Goal: Task Accomplishment & Management: Complete application form

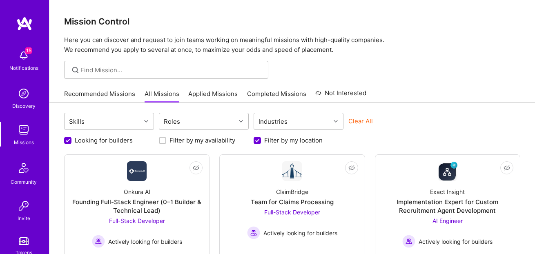
click at [213, 93] on link "Applied Missions" at bounding box center [212, 95] width 49 height 13
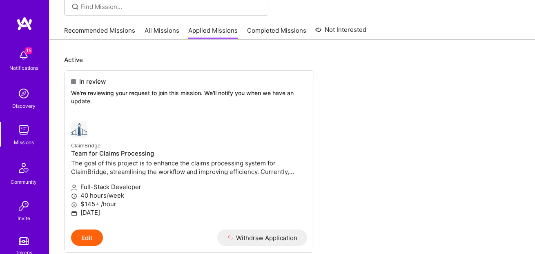
scroll to position [64, 0]
click at [160, 34] on link "All Missions" at bounding box center [162, 31] width 35 height 13
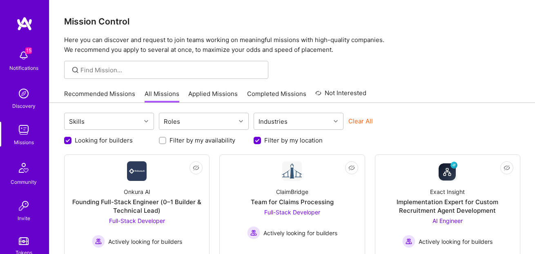
click at [108, 93] on link "Recommended Missions" at bounding box center [99, 95] width 71 height 13
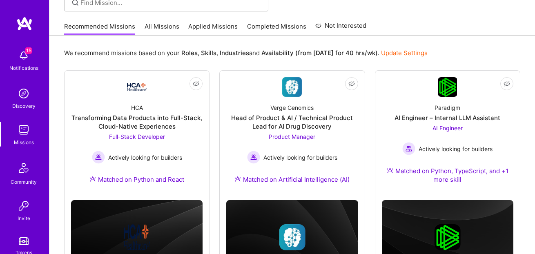
scroll to position [67, 0]
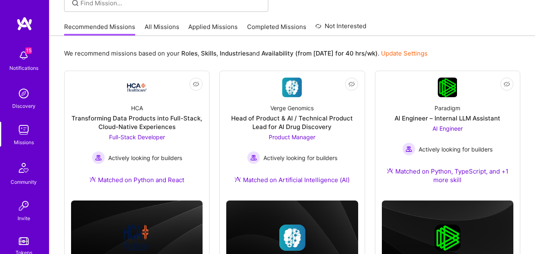
click at [153, 36] on div "Recommended Missions All Missions Applied Missions Completed Missions Not Inter…" at bounding box center [292, 27] width 486 height 18
drag, startPoint x: 154, startPoint y: 27, endPoint x: 170, endPoint y: 89, distance: 64.2
click at [154, 27] on link "All Missions" at bounding box center [162, 28] width 35 height 13
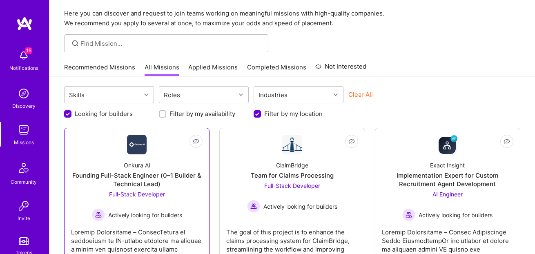
scroll to position [69, 0]
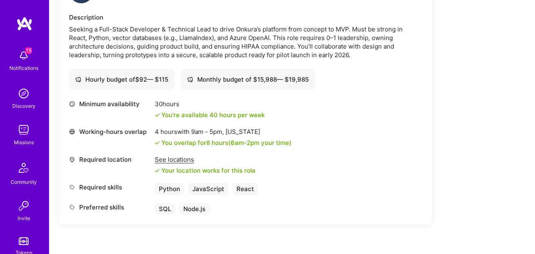
scroll to position [197, 0]
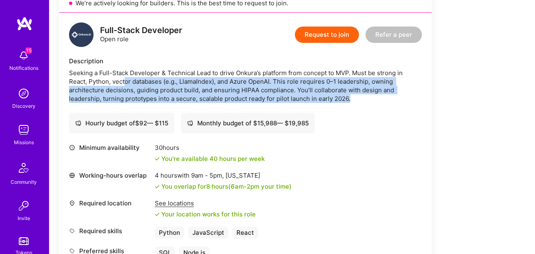
drag, startPoint x: 131, startPoint y: 78, endPoint x: 370, endPoint y: 99, distance: 239.8
click at [370, 99] on div "Seeking a Full-Stack Developer & Technical Lead to drive Onkura’s platform from…" at bounding box center [245, 86] width 353 height 34
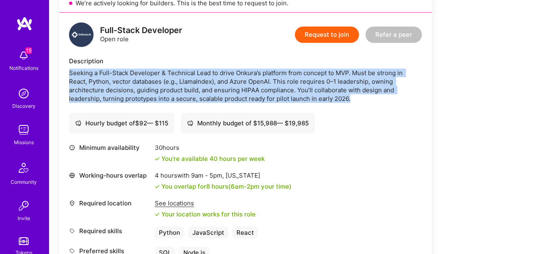
drag, startPoint x: 370, startPoint y: 99, endPoint x: 59, endPoint y: 69, distance: 312.2
click at [59, 69] on div "Full-Stack Developer Open role Request to join Refer a peer Description Seeking…" at bounding box center [245, 141] width 372 height 256
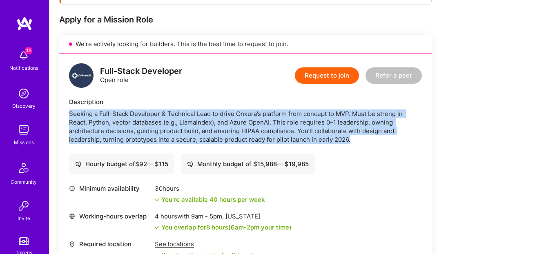
scroll to position [0, 0]
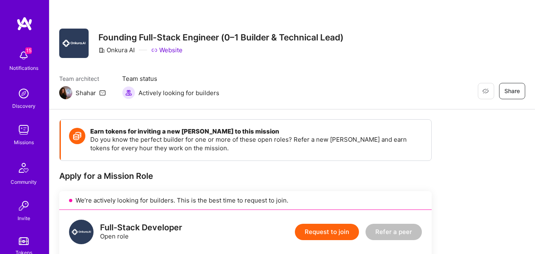
click at [169, 53] on link "Website" at bounding box center [166, 50] width 31 height 9
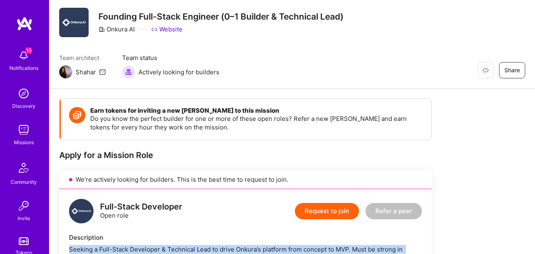
scroll to position [733, 0]
